Goal: Task Accomplishment & Management: Complete application form

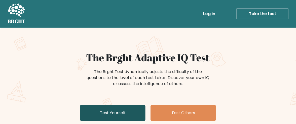
click at [106, 114] on link "Test Yourself" at bounding box center [112, 113] width 65 height 16
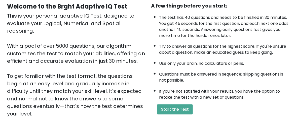
scroll to position [60, 0]
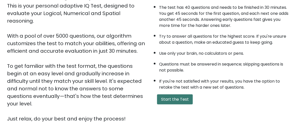
click at [180, 97] on button "Start the Test" at bounding box center [175, 100] width 36 height 10
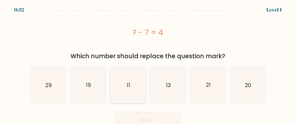
click at [135, 83] on icon "11" at bounding box center [127, 85] width 35 height 35
click at [148, 63] on input "c. 11" at bounding box center [148, 62] width 0 height 1
radio input "true"
click at [151, 118] on button "Next" at bounding box center [147, 120] width 65 height 16
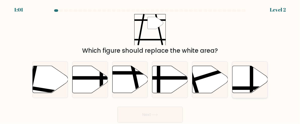
click at [237, 80] on icon at bounding box center [249, 79] width 35 height 27
click at [150, 63] on input "f." at bounding box center [150, 62] width 0 height 1
radio input "true"
click at [175, 113] on button "Next" at bounding box center [149, 115] width 65 height 16
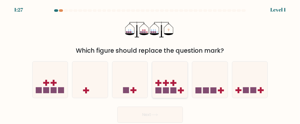
click at [169, 79] on icon at bounding box center [169, 79] width 35 height 29
click at [150, 63] on input "d." at bounding box center [150, 62] width 0 height 1
radio input "true"
click at [162, 116] on button "Next" at bounding box center [149, 115] width 65 height 16
